Goal: Find specific page/section: Find specific page/section

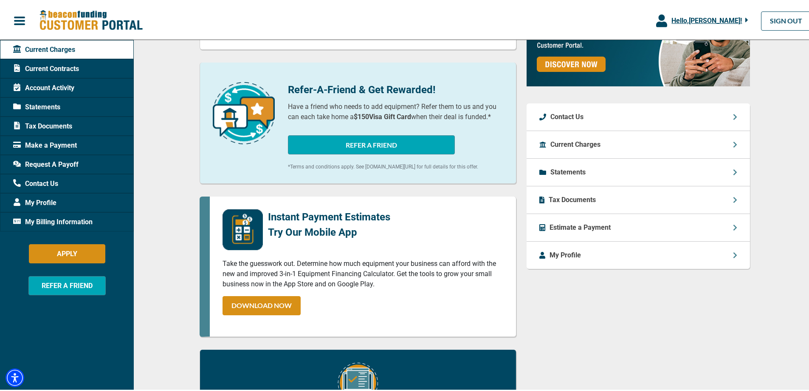
scroll to position [297, 0]
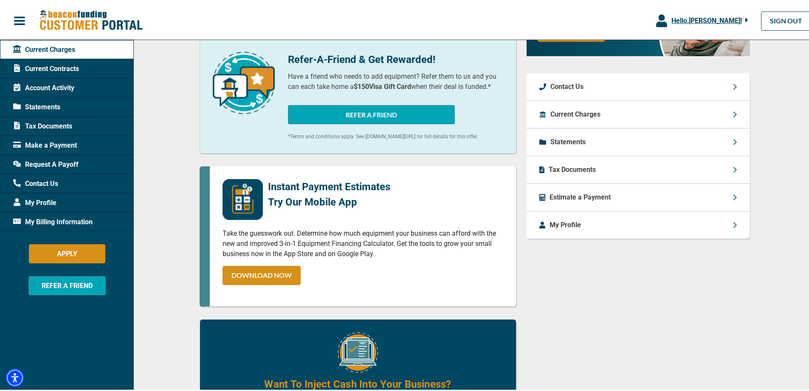
click at [733, 140] on icon at bounding box center [734, 140] width 3 height 6
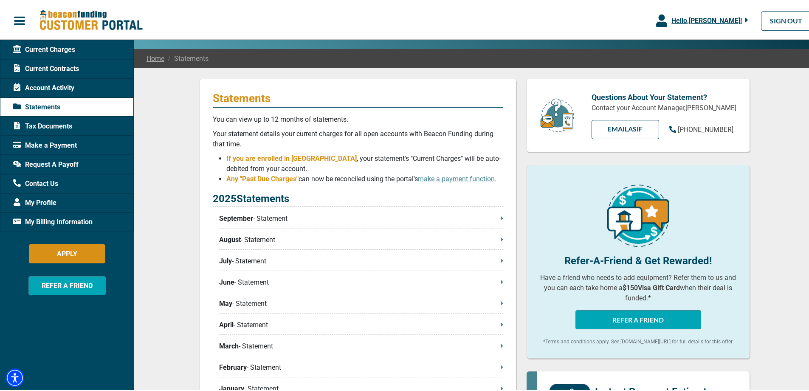
scroll to position [42, 0]
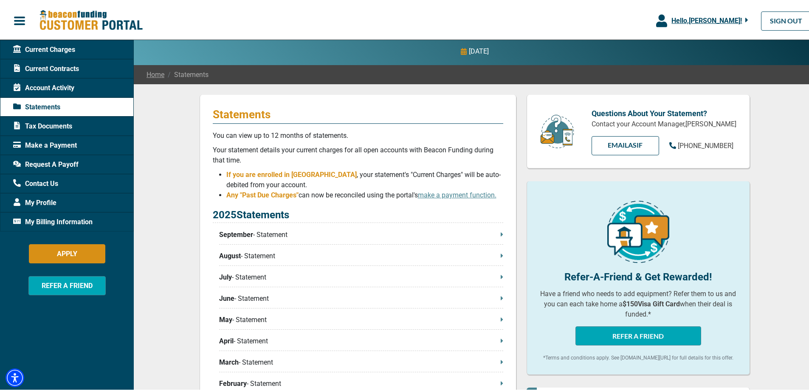
click at [56, 67] on span "Current Contracts" at bounding box center [46, 67] width 66 height 10
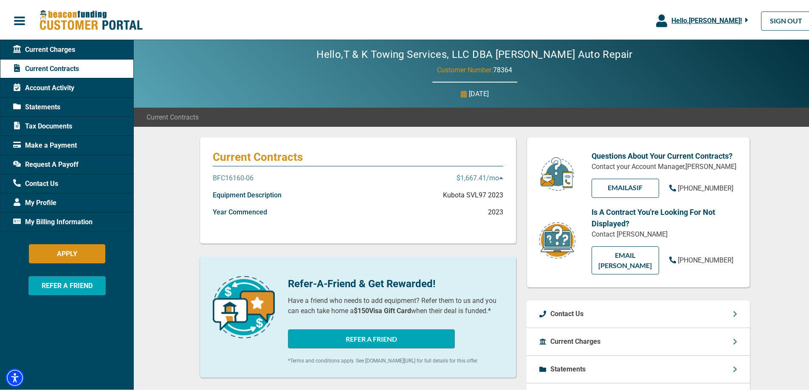
click at [50, 103] on span "Statements" at bounding box center [36, 105] width 47 height 10
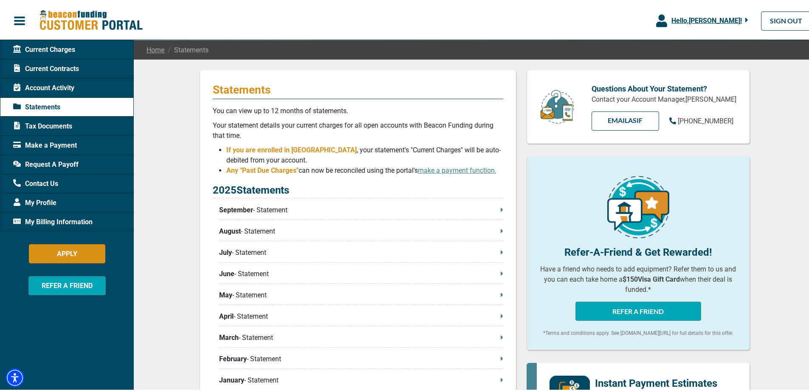
scroll to position [85, 0]
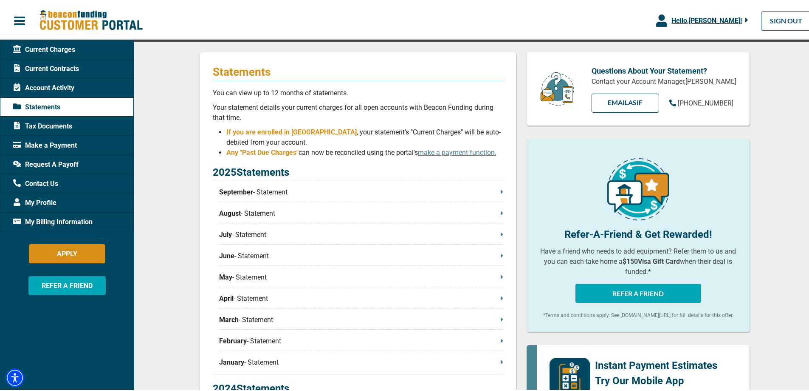
click at [501, 213] on icon at bounding box center [502, 211] width 2 height 4
click at [496, 212] on p "August - Statement" at bounding box center [361, 212] width 284 height 10
click at [501, 189] on icon at bounding box center [502, 190] width 3 height 7
click at [496, 236] on p "July - Statement" at bounding box center [361, 233] width 284 height 10
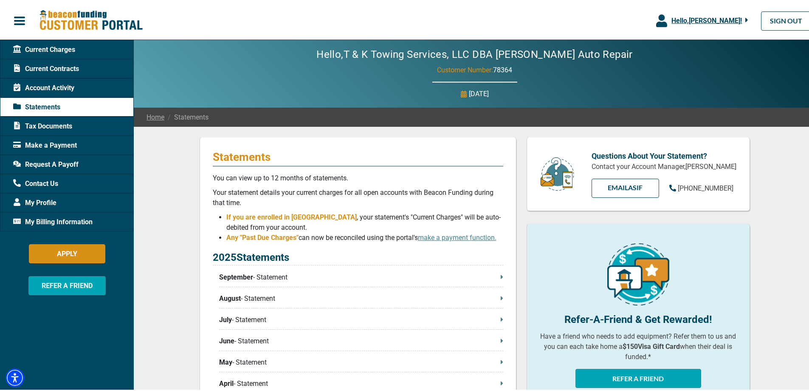
click at [48, 124] on span "Tax Documents" at bounding box center [42, 124] width 59 height 10
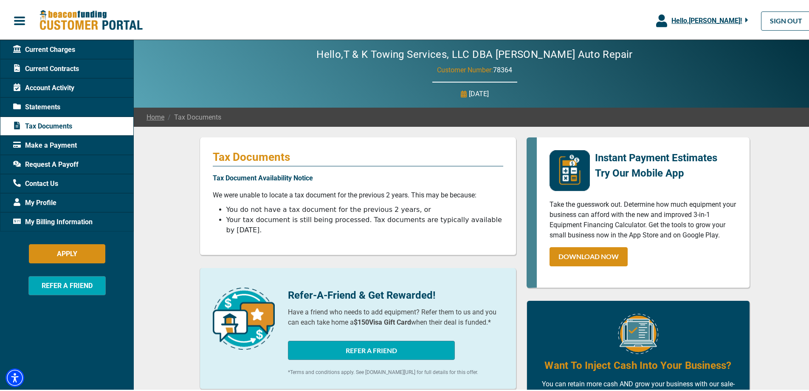
click at [71, 85] on span "Account Activity" at bounding box center [43, 86] width 61 height 10
